Goal: Task Accomplishment & Management: Complete application form

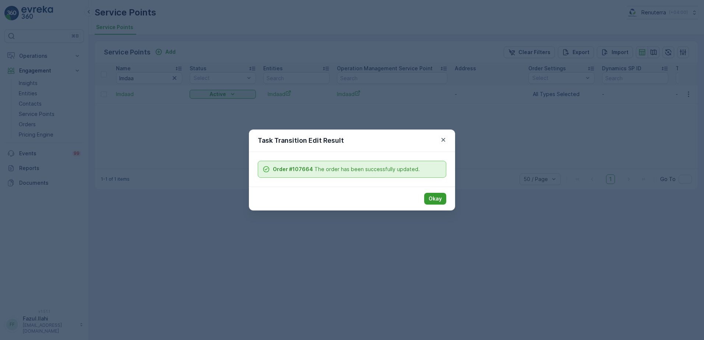
click at [441, 198] on p "Okay" at bounding box center [435, 198] width 13 height 7
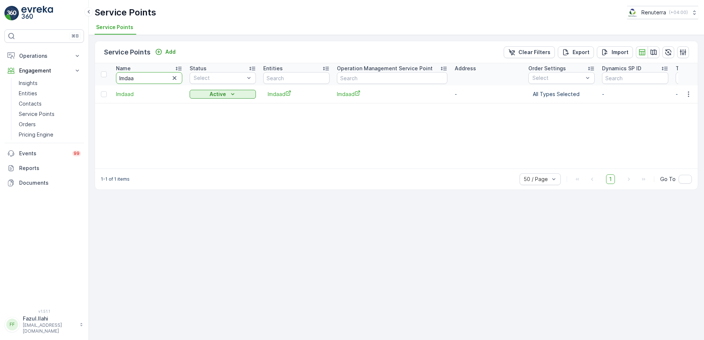
click at [141, 76] on input "Imdaa" at bounding box center [149, 78] width 66 height 12
type input "American"
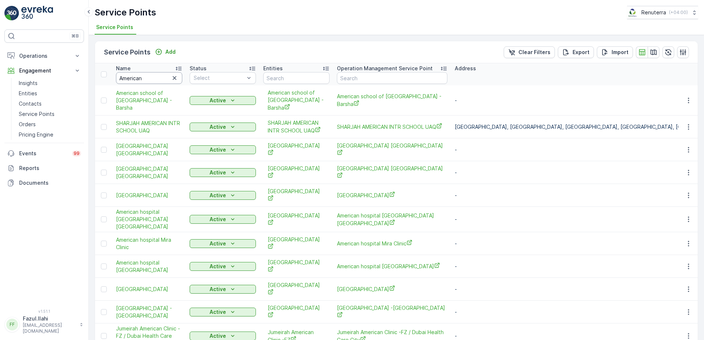
click at [152, 80] on input "American" at bounding box center [149, 78] width 66 height 12
type input "American Hosp"
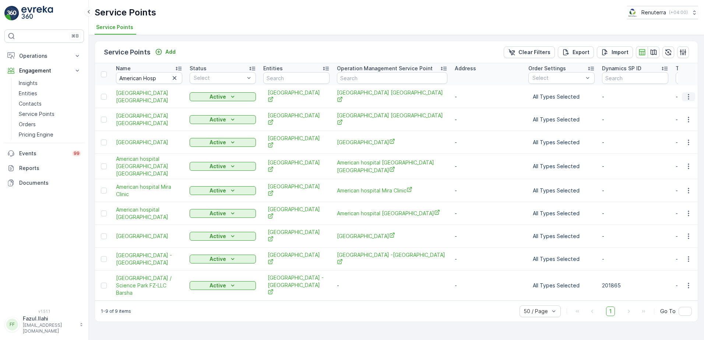
click at [689, 94] on icon "button" at bounding box center [688, 96] width 7 height 7
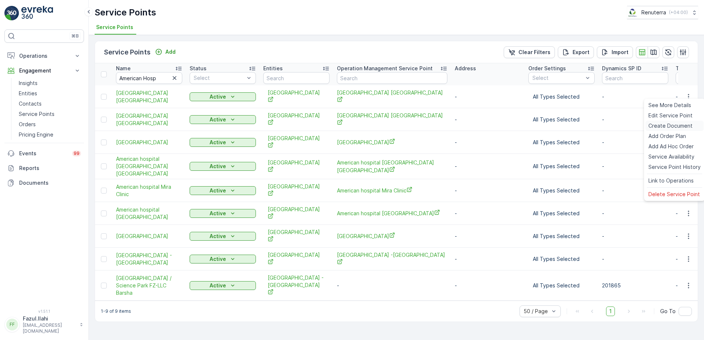
click at [667, 123] on span "Create Document" at bounding box center [670, 125] width 44 height 7
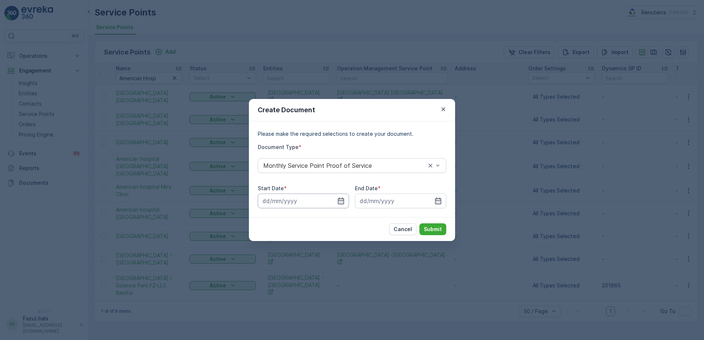
click at [347, 203] on input at bounding box center [303, 201] width 91 height 15
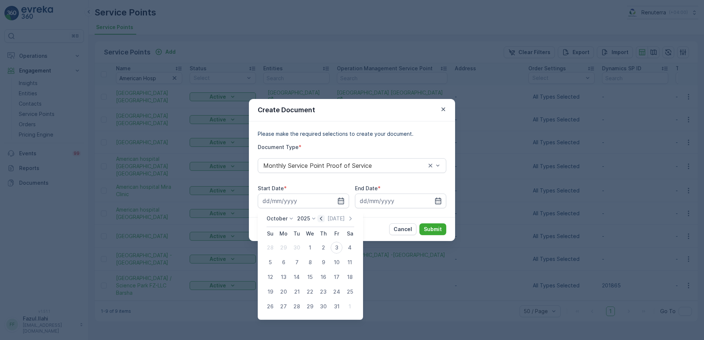
click at [325, 219] on icon "button" at bounding box center [320, 218] width 7 height 7
click at [285, 244] on div "1" at bounding box center [284, 248] width 12 height 12
type input "01.09.2025"
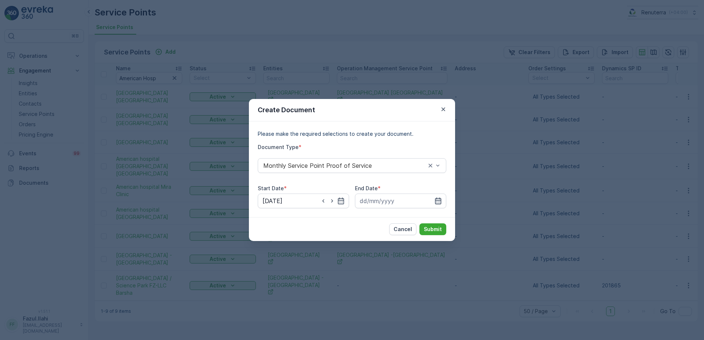
click at [437, 202] on icon "button" at bounding box center [437, 200] width 7 height 7
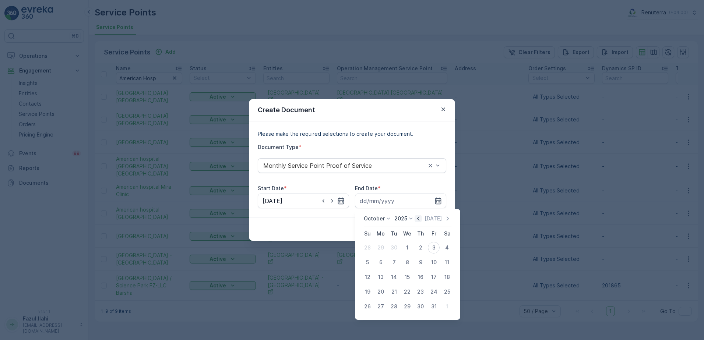
click at [418, 218] on icon "button" at bounding box center [418, 218] width 7 height 7
click at [395, 304] on div "30" at bounding box center [394, 307] width 12 height 12
type input "30.09.2025"
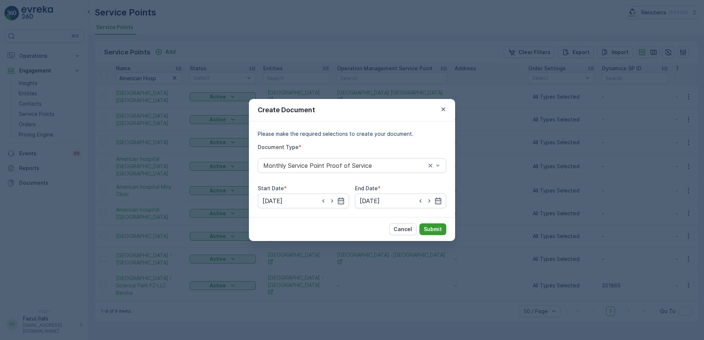
click at [433, 229] on p "Submit" at bounding box center [433, 229] width 18 height 7
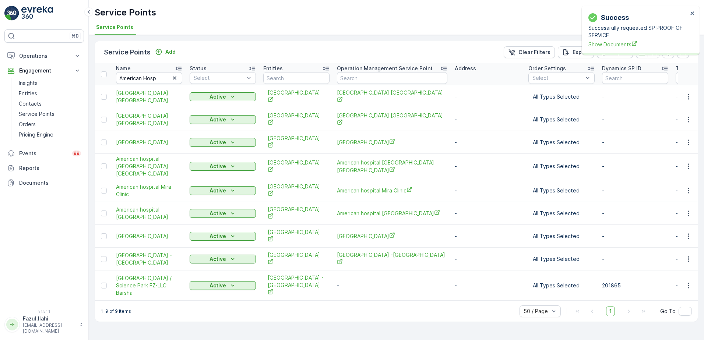
click at [619, 43] on span "Show Documents" at bounding box center [637, 45] width 99 height 8
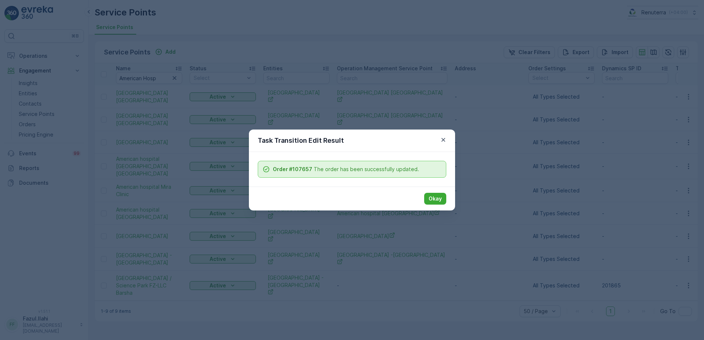
drag, startPoint x: 433, startPoint y: 197, endPoint x: 318, endPoint y: 166, distance: 118.4
click at [434, 196] on p "Okay" at bounding box center [435, 198] width 13 height 7
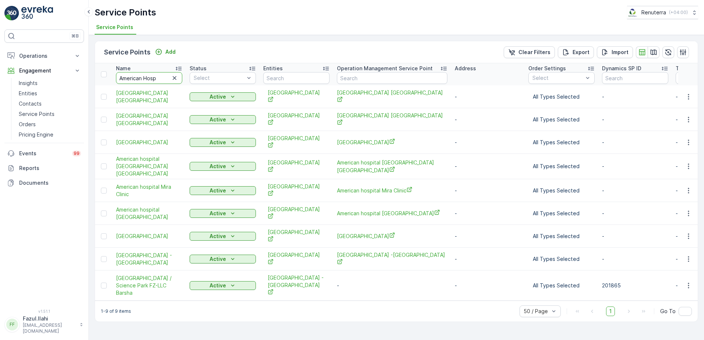
click at [156, 78] on input "American Hosp" at bounding box center [149, 78] width 66 height 12
click at [688, 233] on icon "button" at bounding box center [688, 236] width 7 height 7
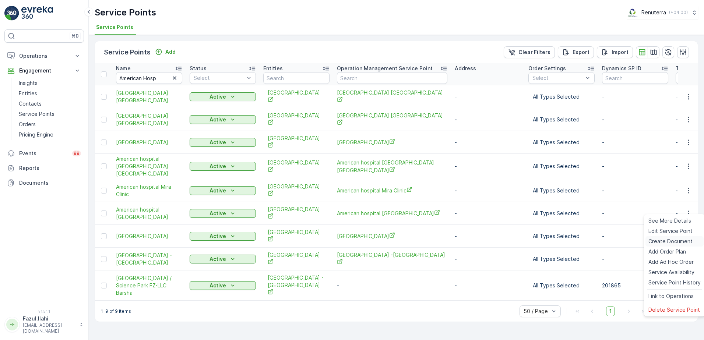
click at [669, 242] on span "Create Document" at bounding box center [670, 241] width 44 height 7
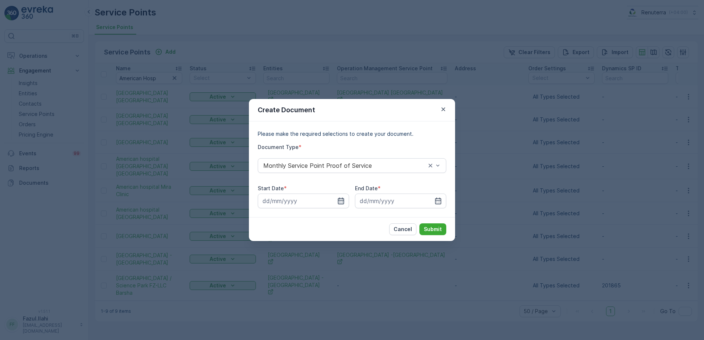
click at [337, 200] on icon "button" at bounding box center [340, 200] width 7 height 7
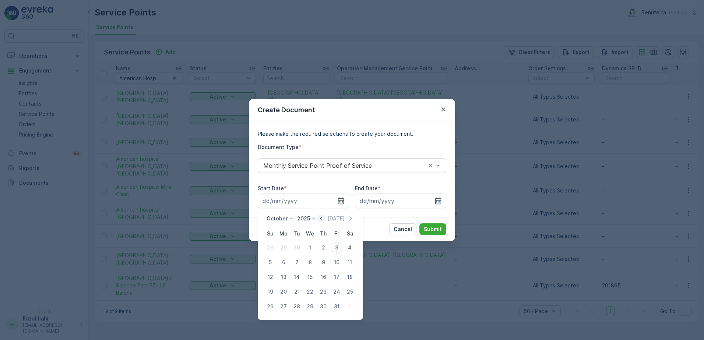
click at [322, 220] on icon "button" at bounding box center [320, 218] width 7 height 7
click at [287, 247] on div "1" at bounding box center [284, 248] width 12 height 12
type input "01.09.2025"
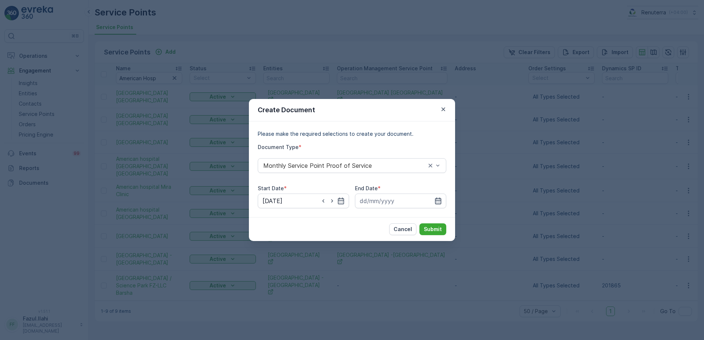
click at [440, 199] on icon "button" at bounding box center [438, 201] width 6 height 7
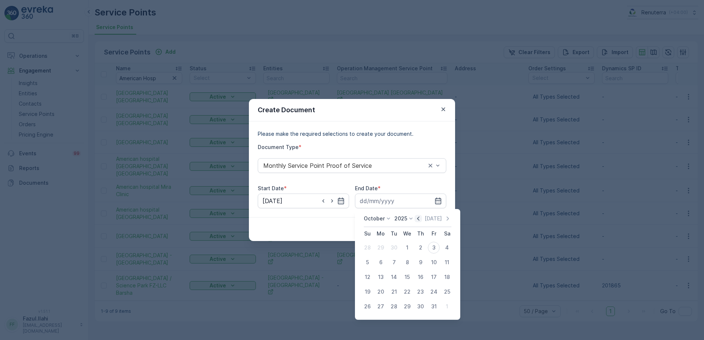
click at [417, 218] on icon "button" at bounding box center [418, 218] width 7 height 7
click at [394, 307] on div "30" at bounding box center [394, 307] width 12 height 12
type input "30.09.2025"
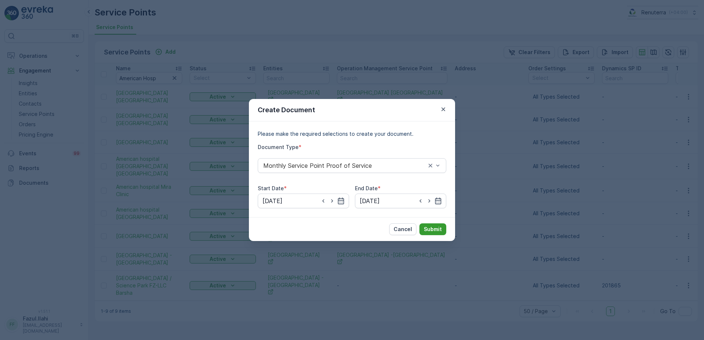
click at [432, 226] on p "Submit" at bounding box center [433, 229] width 18 height 7
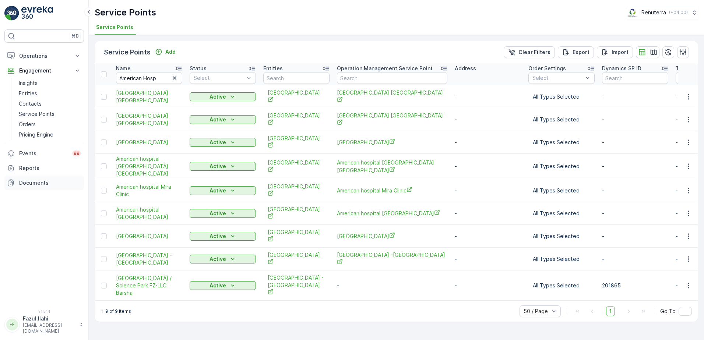
click at [33, 181] on p "Documents" at bounding box center [50, 182] width 62 height 7
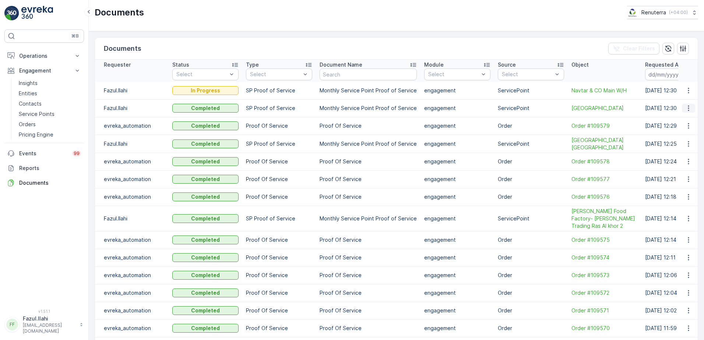
click at [688, 109] on icon "button" at bounding box center [688, 108] width 7 height 7
click at [682, 120] on span "See Details" at bounding box center [686, 119] width 28 height 7
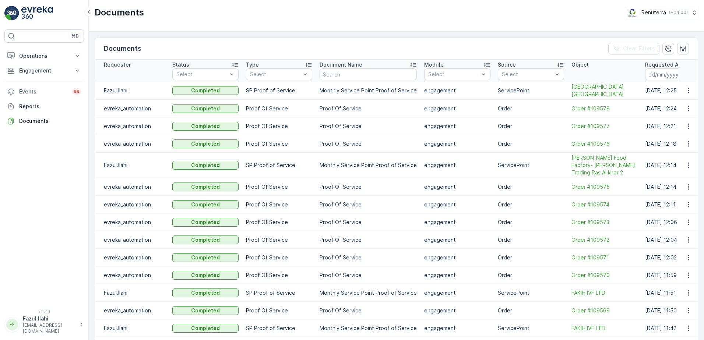
click at [688, 91] on icon "button" at bounding box center [688, 91] width 1 height 6
click at [689, 101] on span "See Details" at bounding box center [686, 101] width 28 height 7
